Goal: Check status: Check status

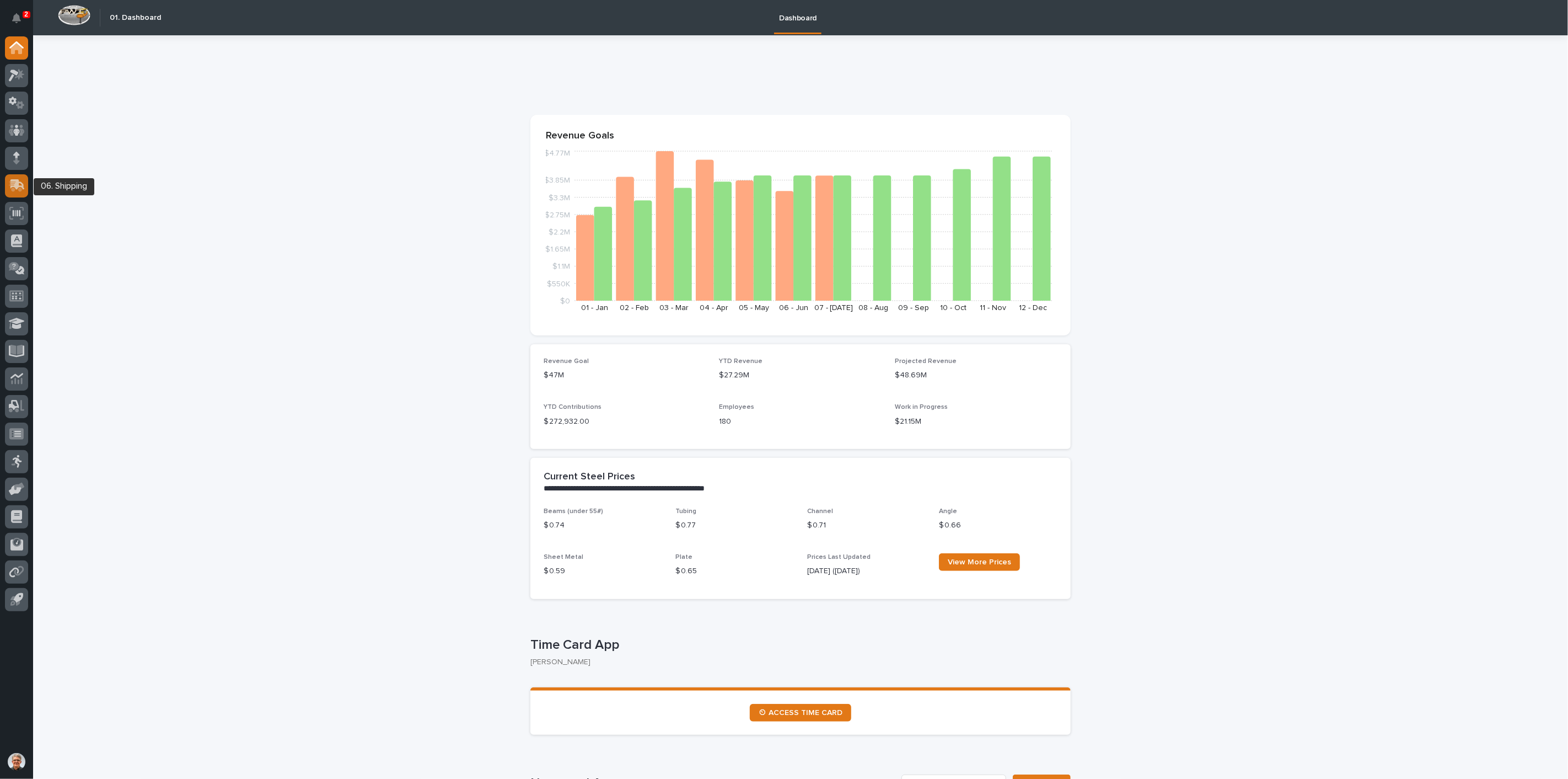
click at [12, 177] on div at bounding box center [17, 186] width 24 height 24
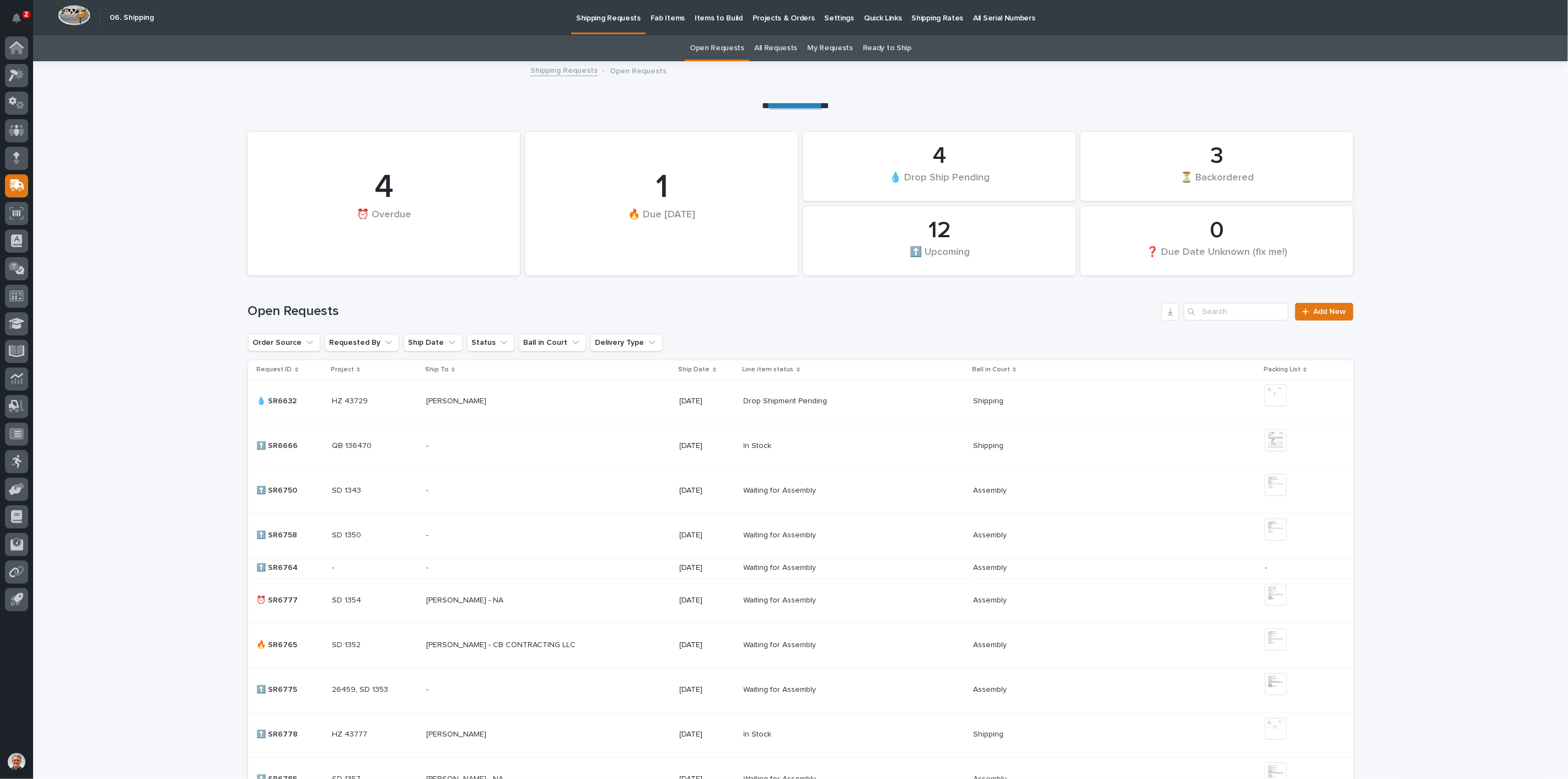
click at [772, 45] on link "All Requests" at bounding box center [775, 48] width 43 height 26
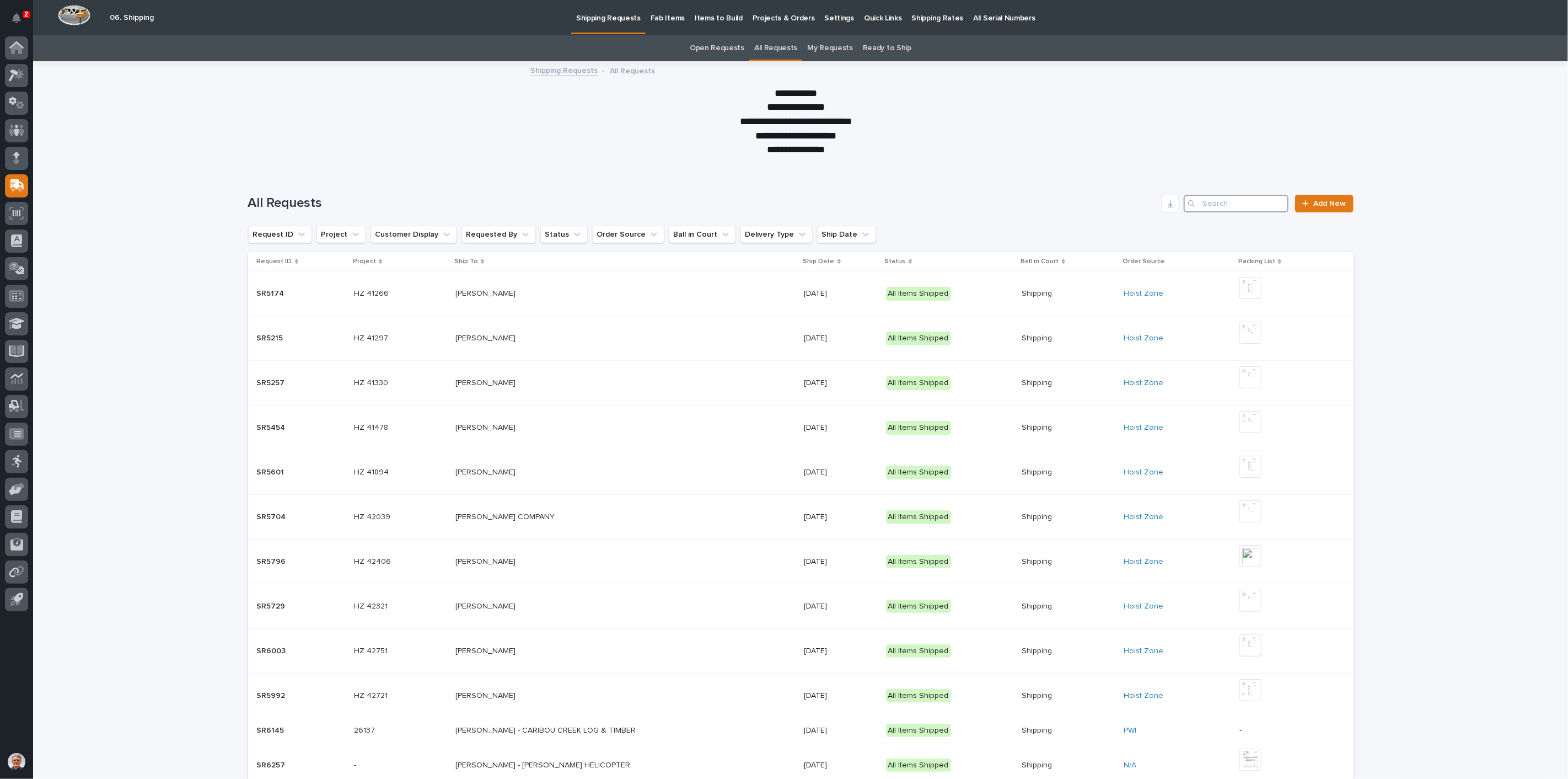
click at [1221, 204] on input "Search" at bounding box center [1236, 203] width 104 height 18
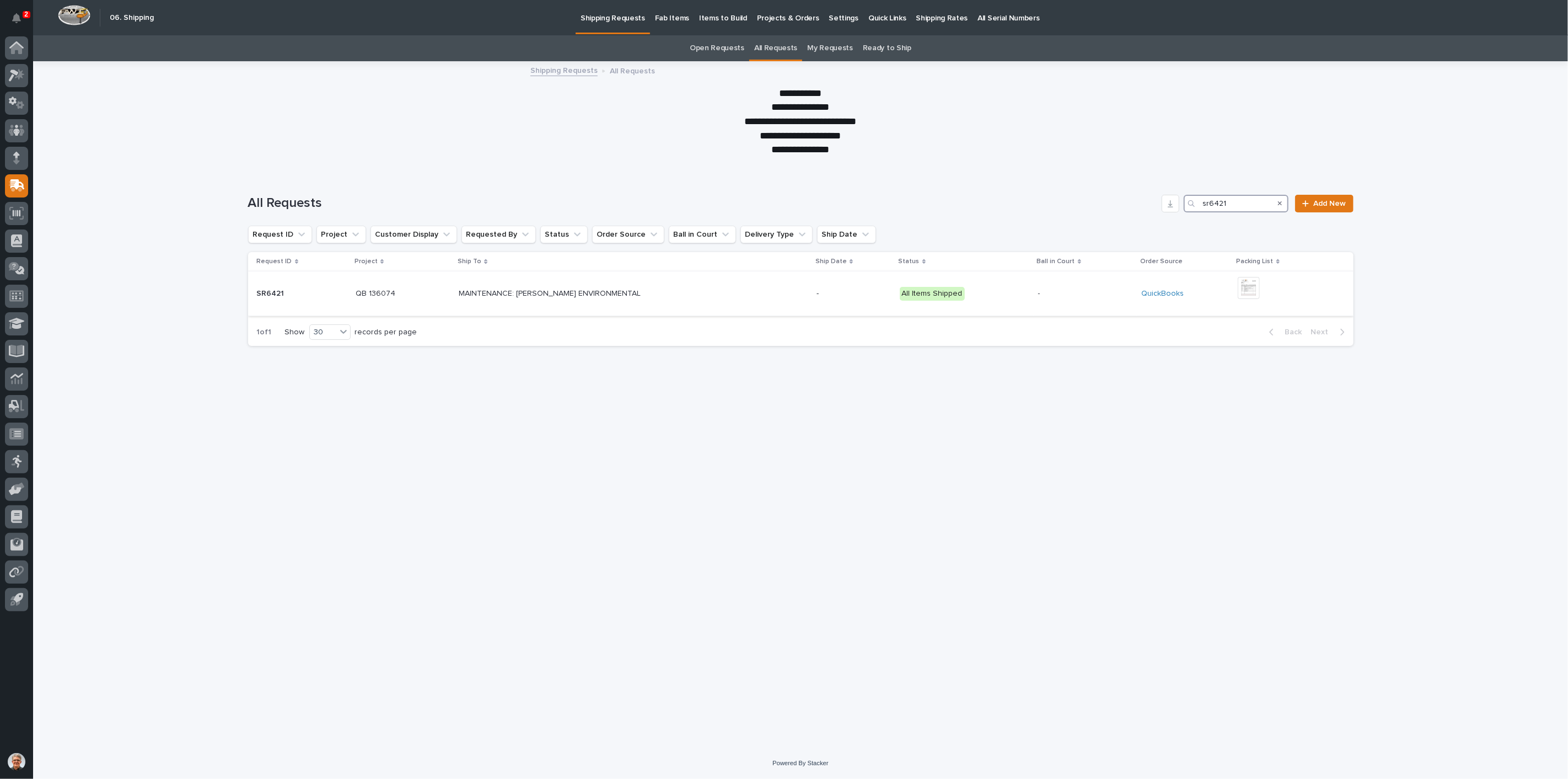
type input "sr6421"
click at [535, 291] on p "MAINTENANCE: [PERSON_NAME] ENVIRONMENTAL" at bounding box center [550, 293] width 184 height 12
